Goal: Task Accomplishment & Management: Complete application form

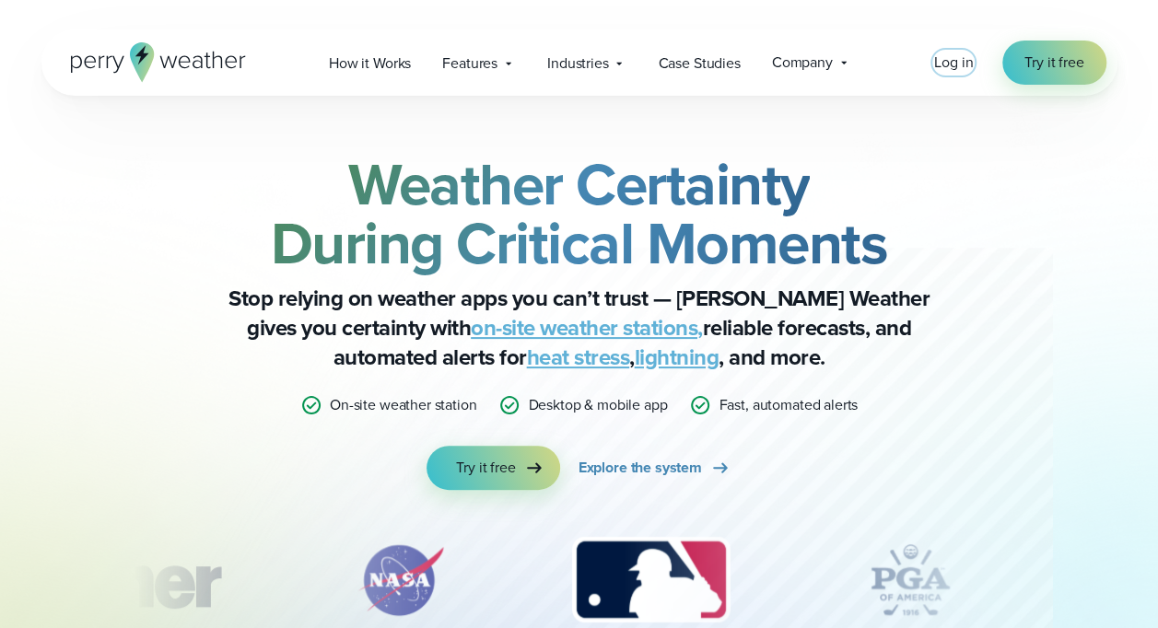
click at [953, 60] on span "Log in" at bounding box center [953, 62] width 39 height 21
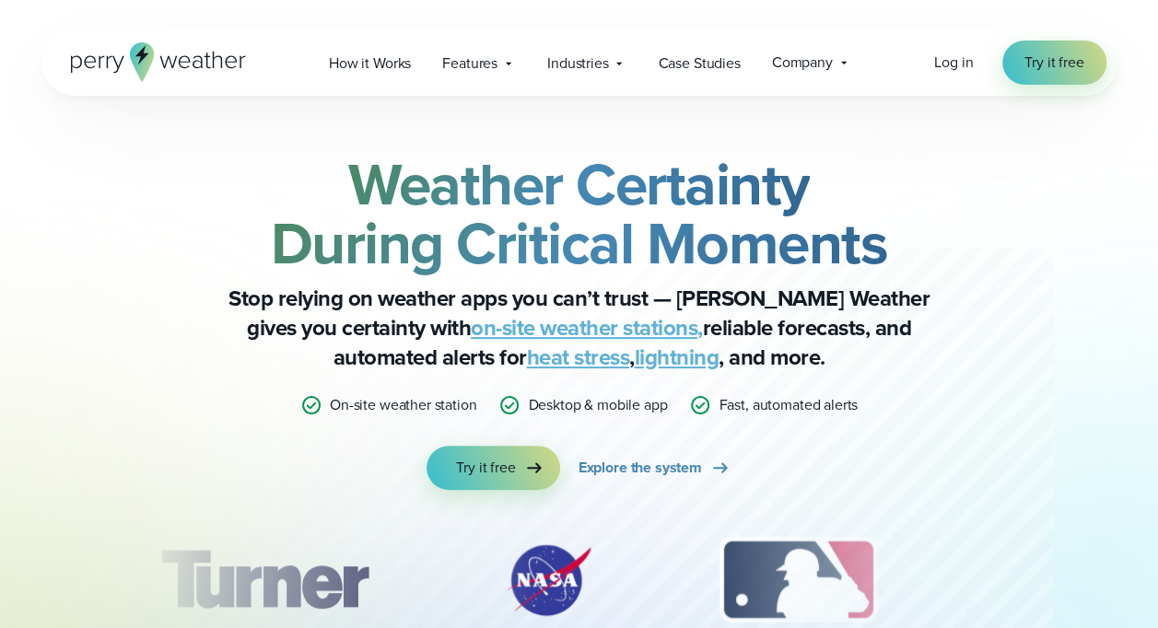
click at [142, 59] on icon at bounding box center [142, 54] width 14 height 19
click at [1046, 59] on span "Try it free" at bounding box center [1054, 63] width 59 height 22
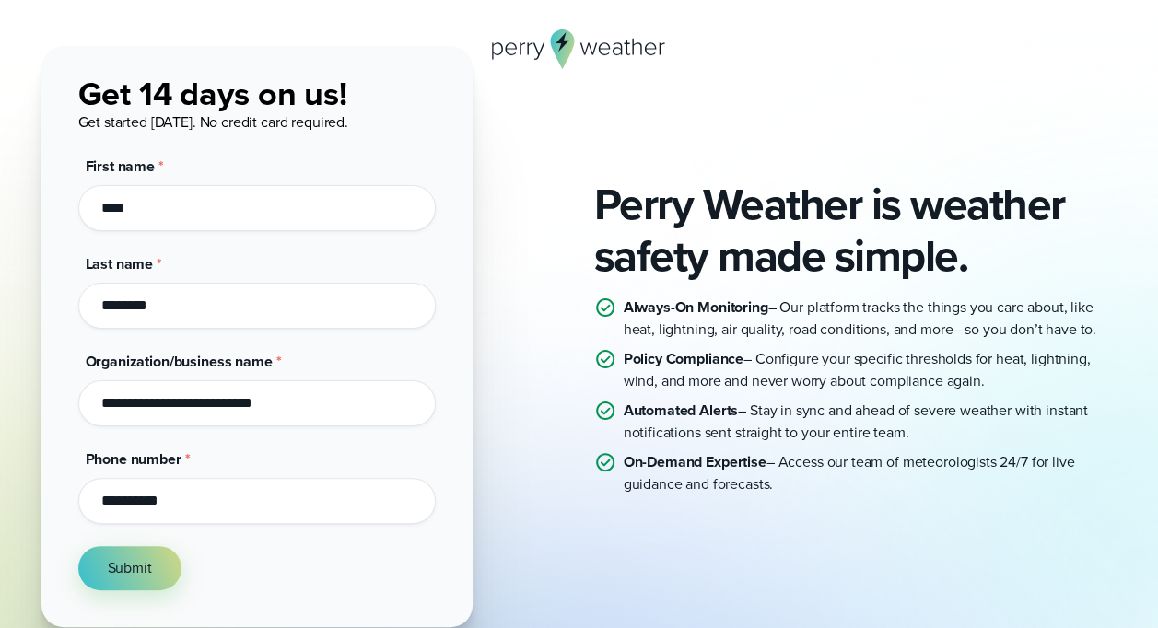
scroll to position [184, 0]
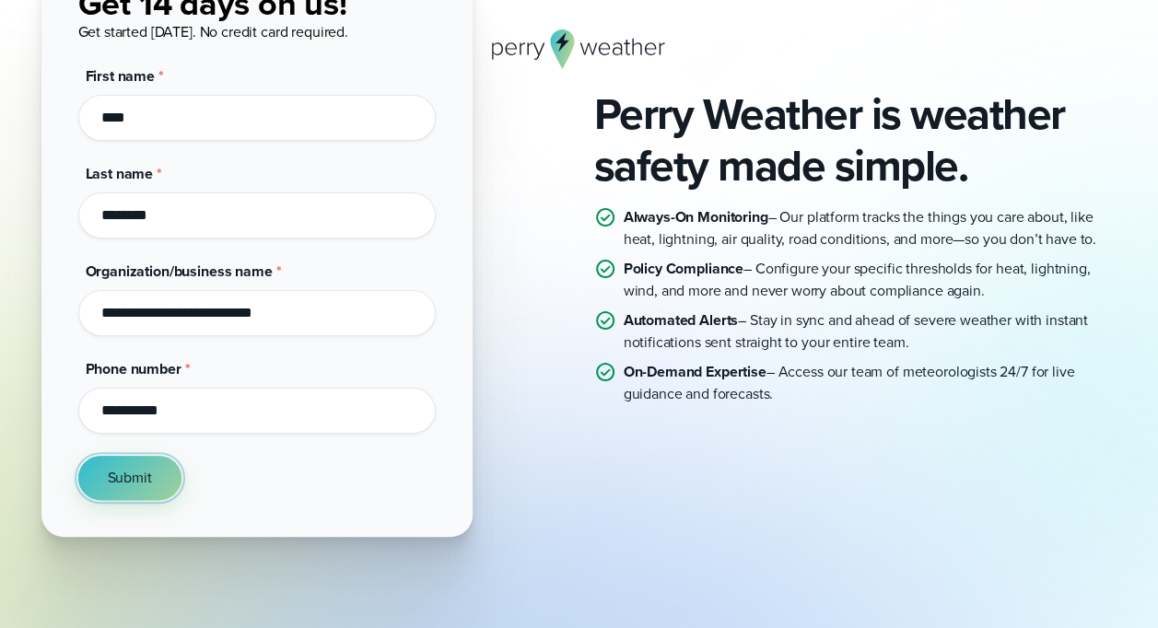
click at [162, 481] on button "Submit" at bounding box center [129, 478] width 103 height 44
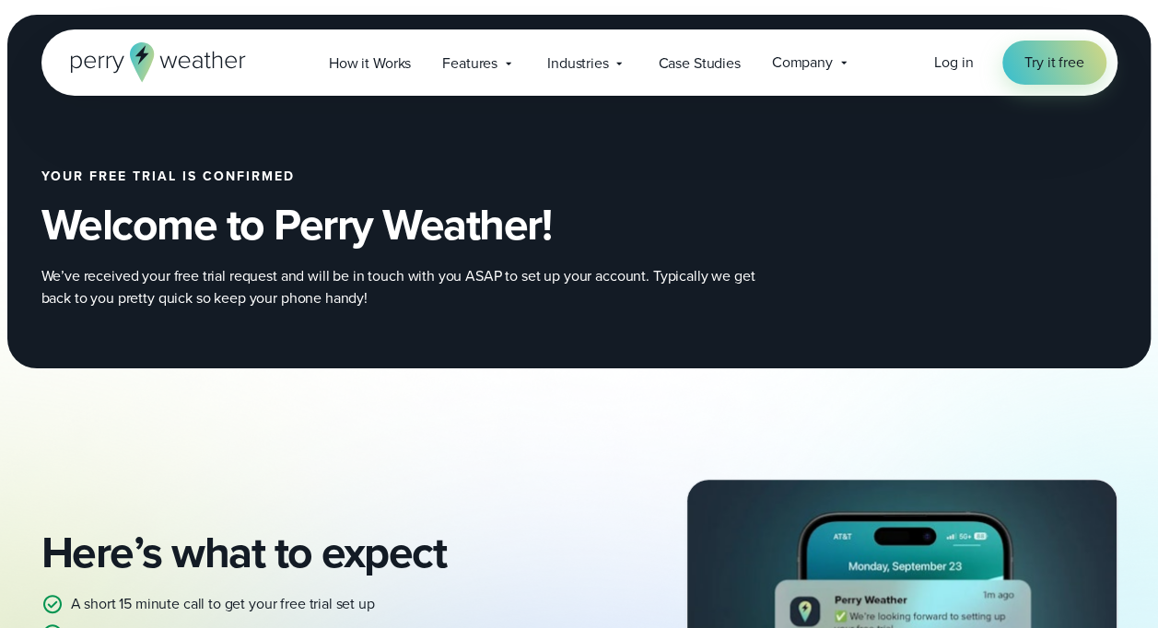
click at [173, 59] on icon at bounding box center [158, 62] width 175 height 40
